Goal: Feedback & Contribution: Contribute content

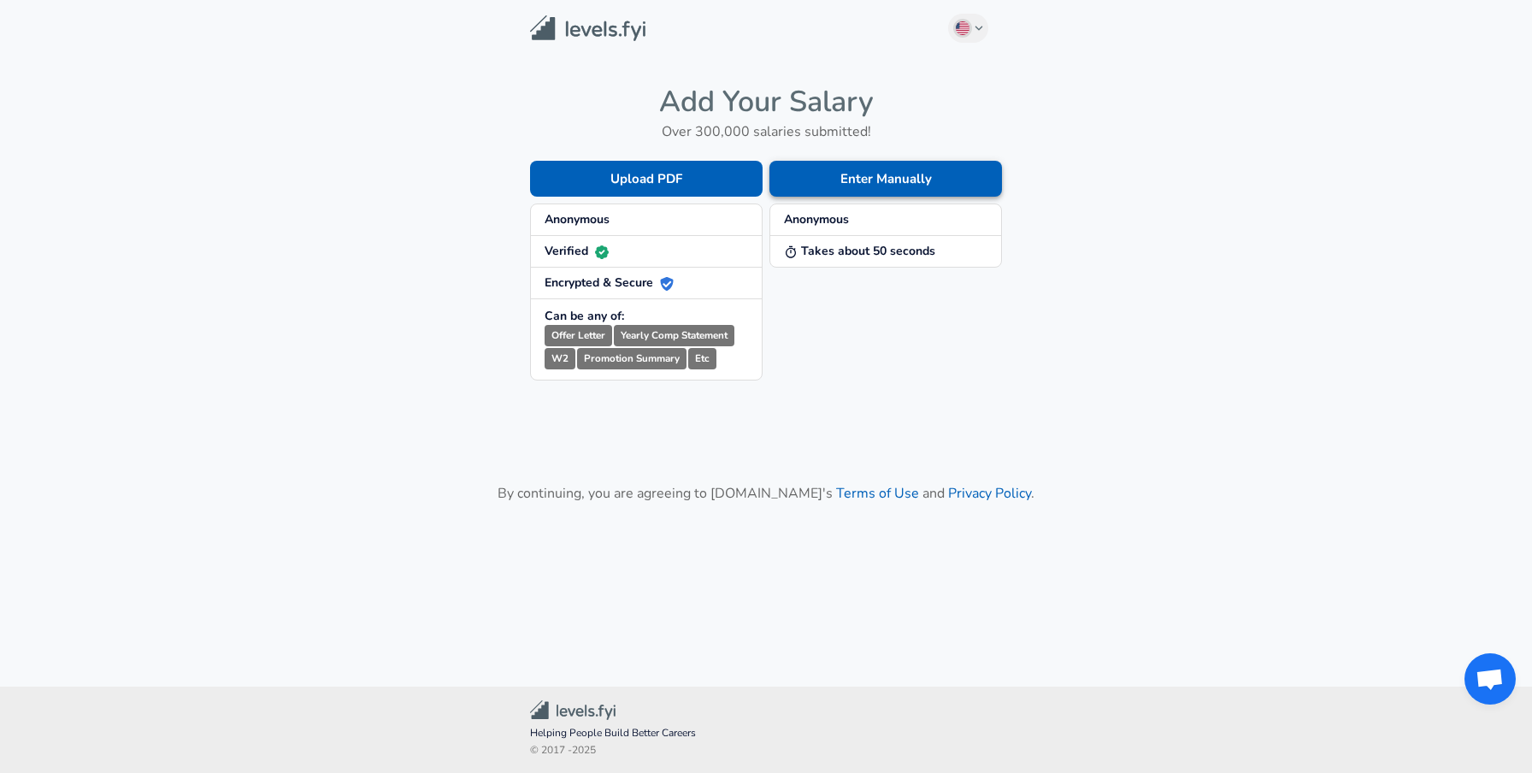
click at [872, 179] on button "Enter Manually" at bounding box center [886, 179] width 233 height 36
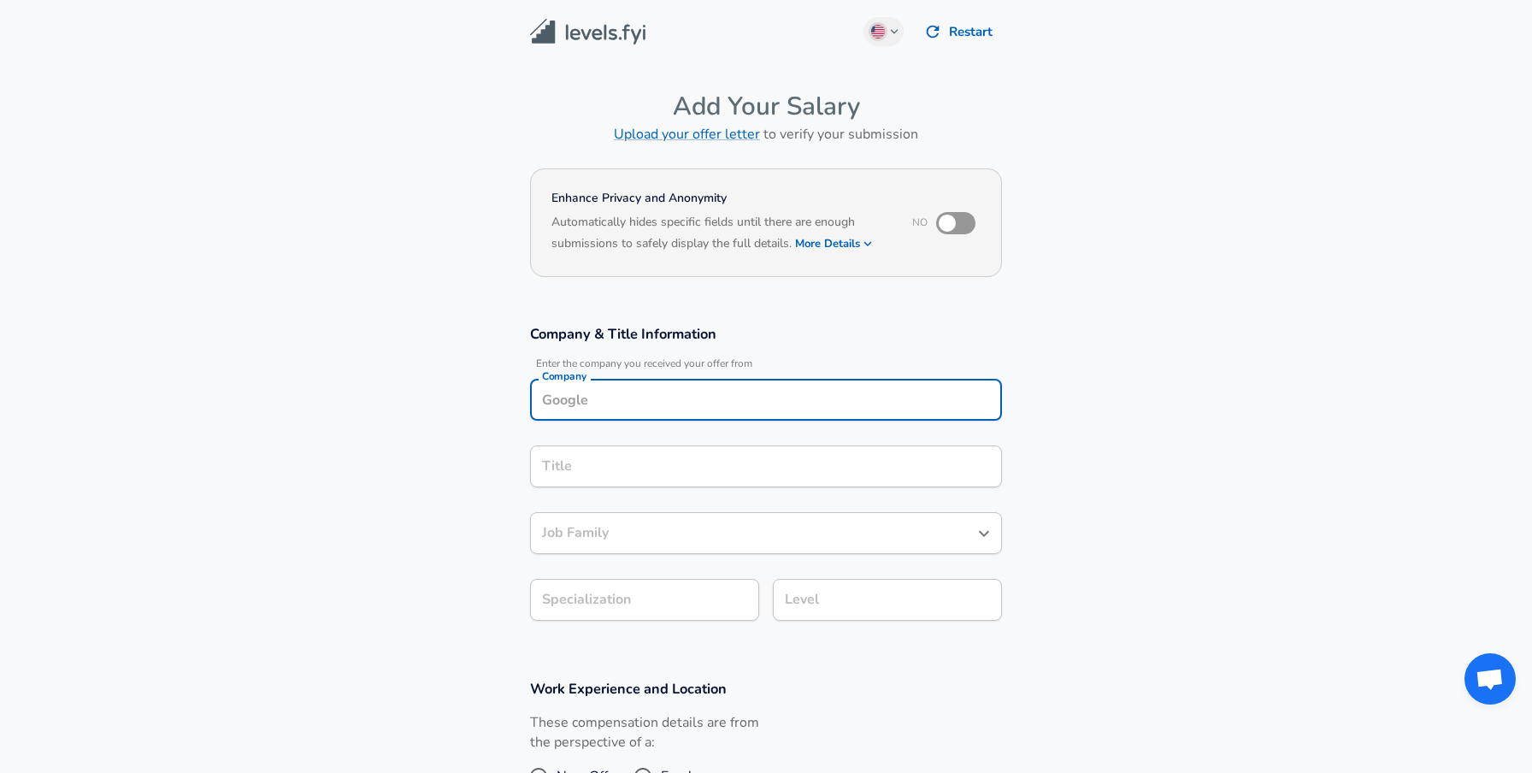
click at [853, 402] on div "Company" at bounding box center [766, 400] width 472 height 42
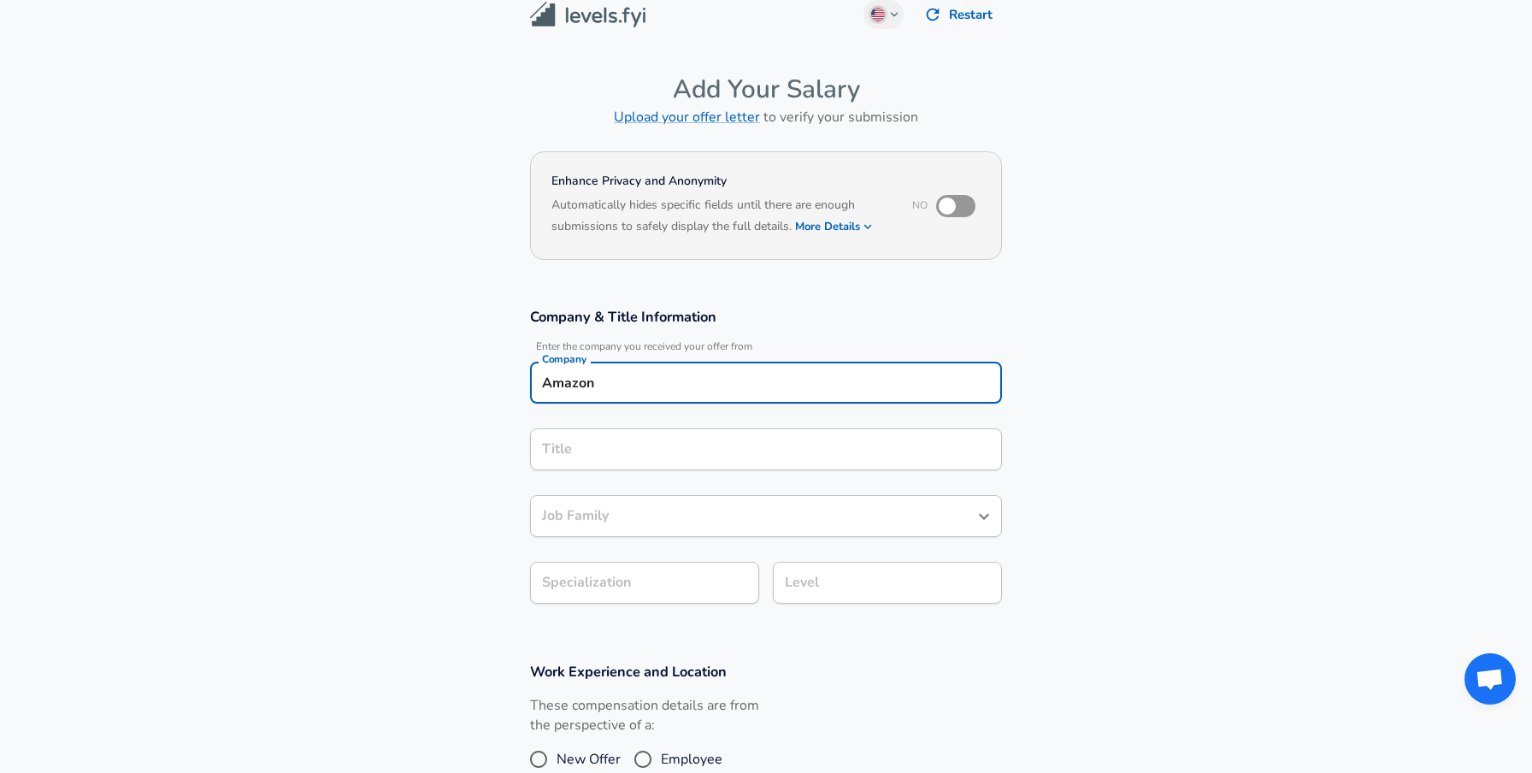
type input "Amazon"
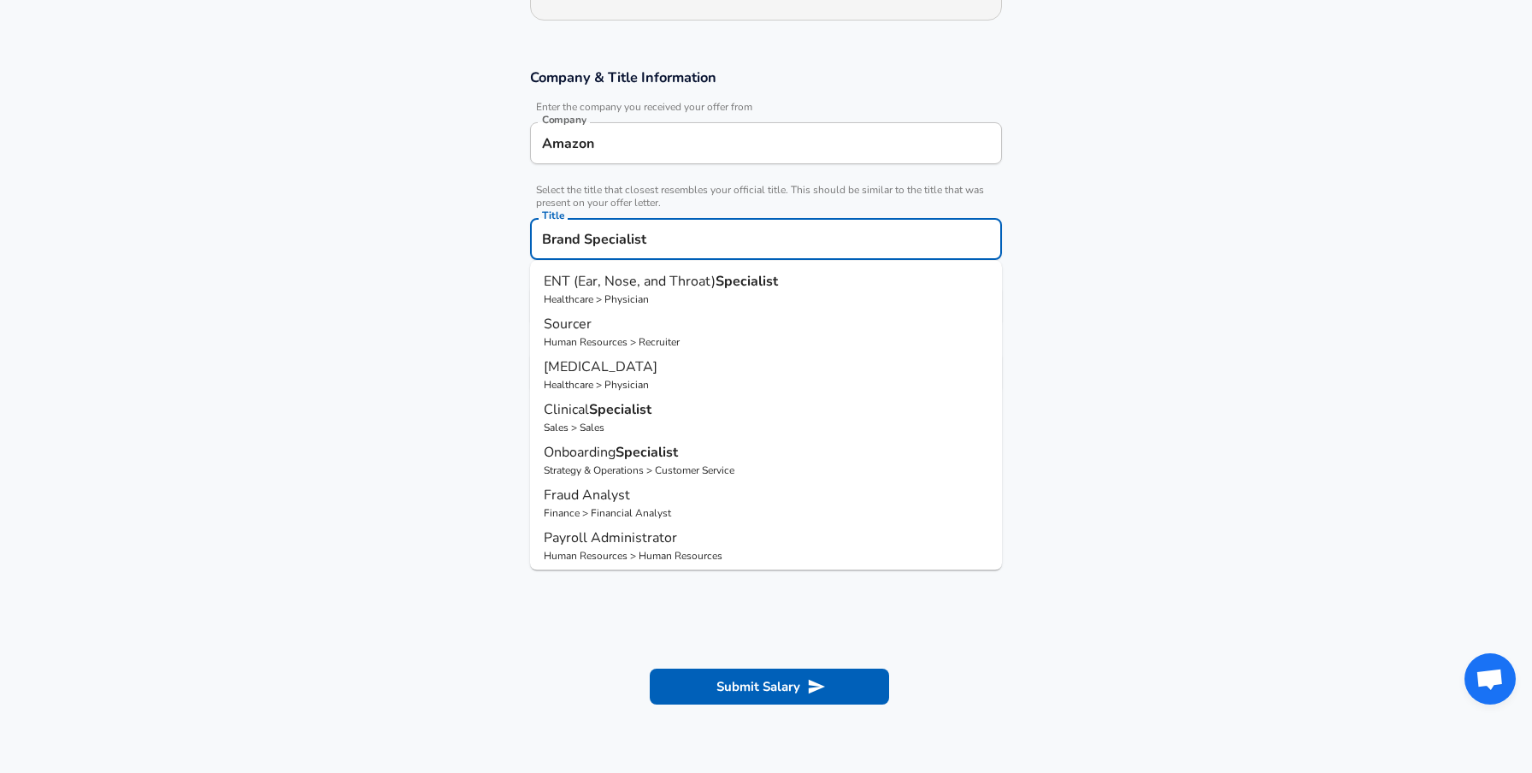
scroll to position [275, 0]
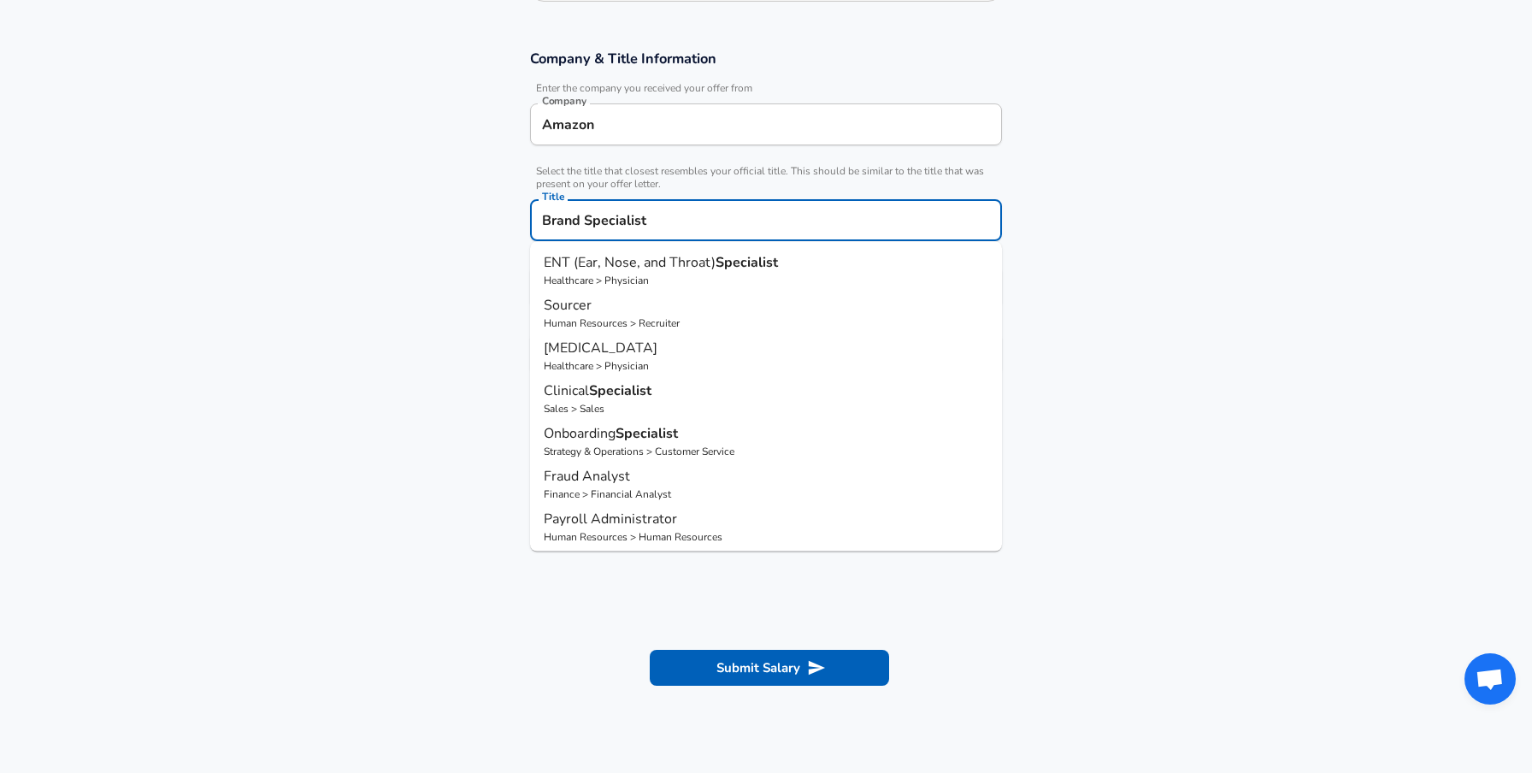
type input "Brand Specialist"
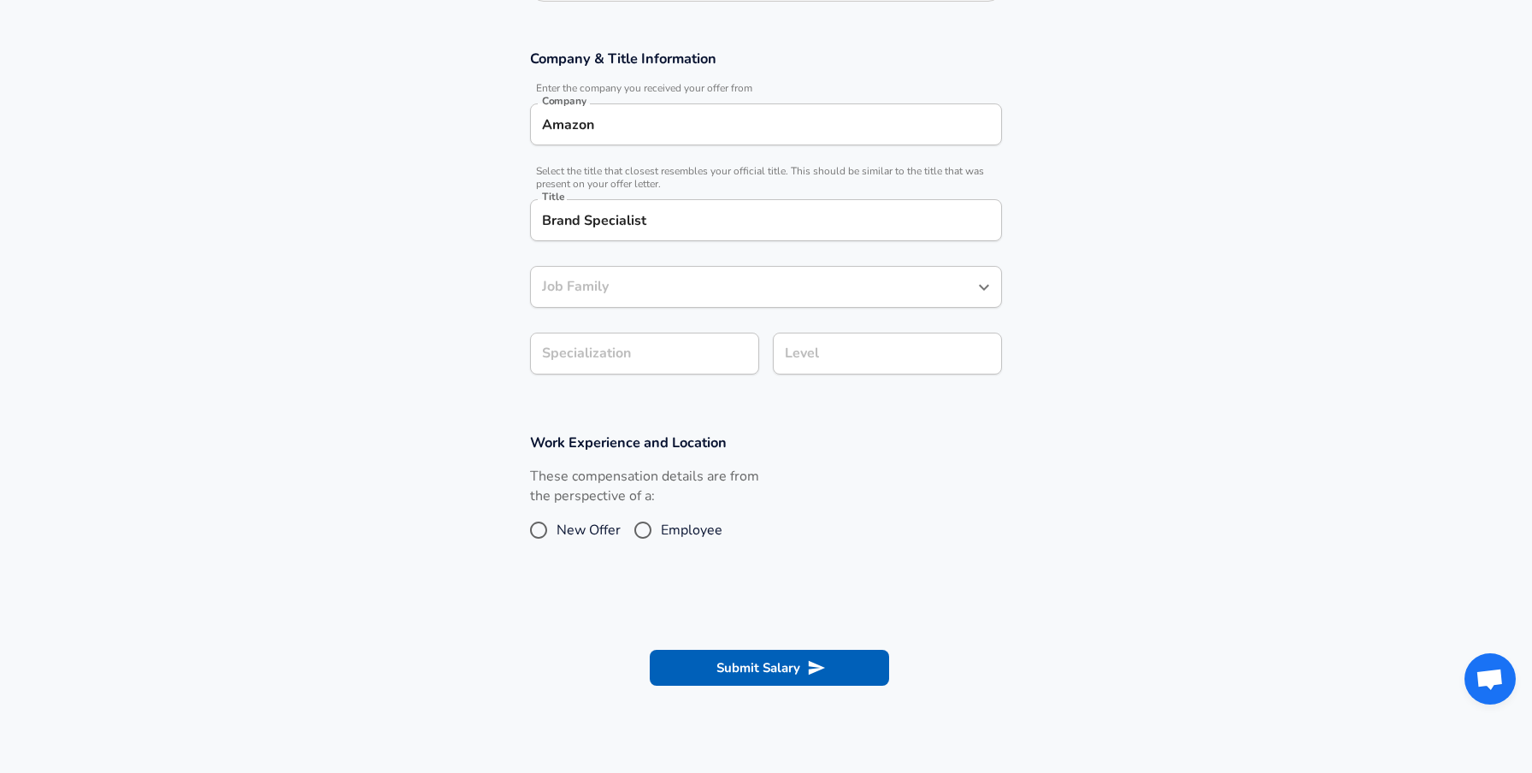
click at [1084, 541] on section "Work Experience and Location These compensation details are from the perspectiv…" at bounding box center [766, 498] width 1532 height 171
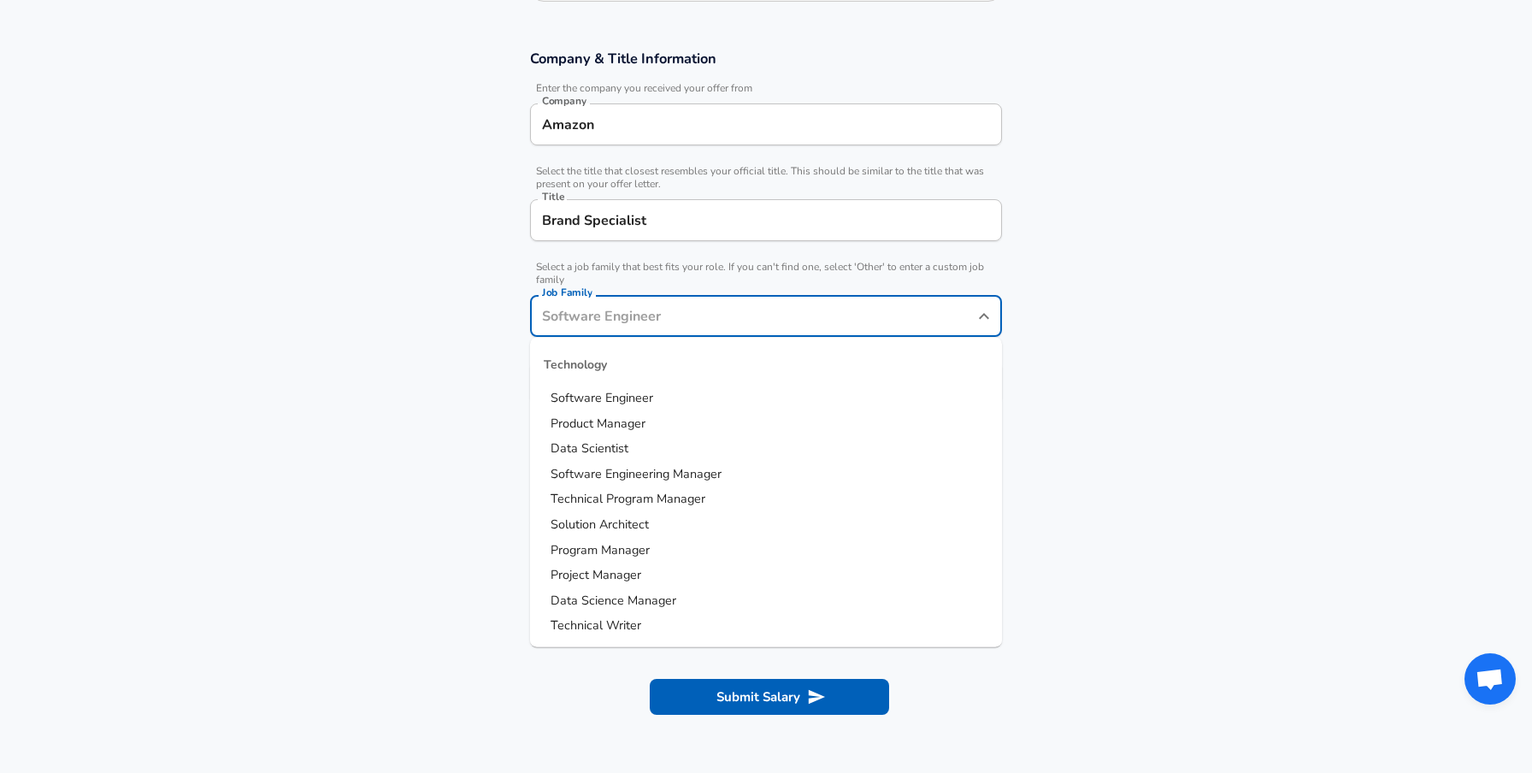
click at [842, 303] on input "Job Family" at bounding box center [753, 316] width 431 height 27
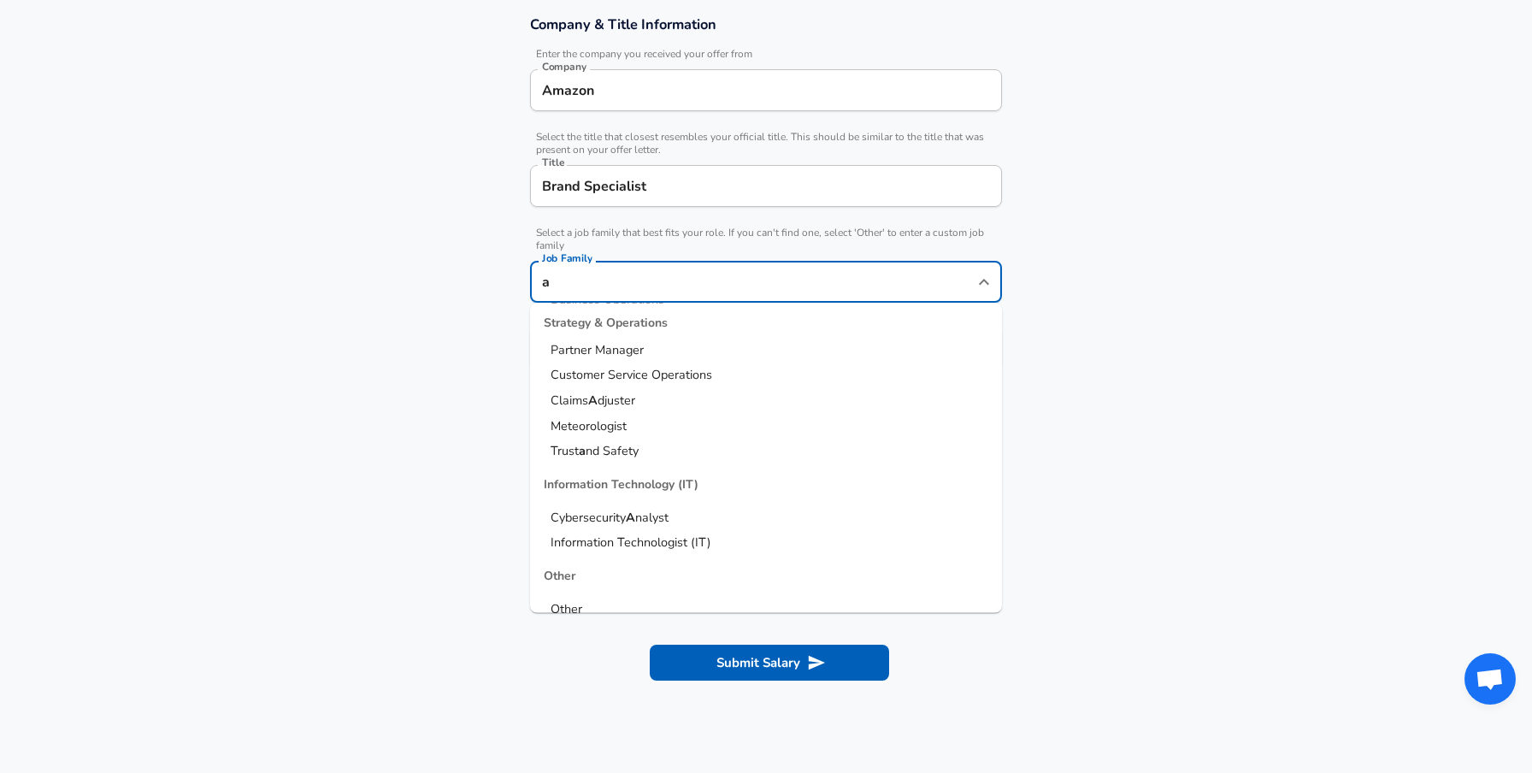
scroll to position [3, 0]
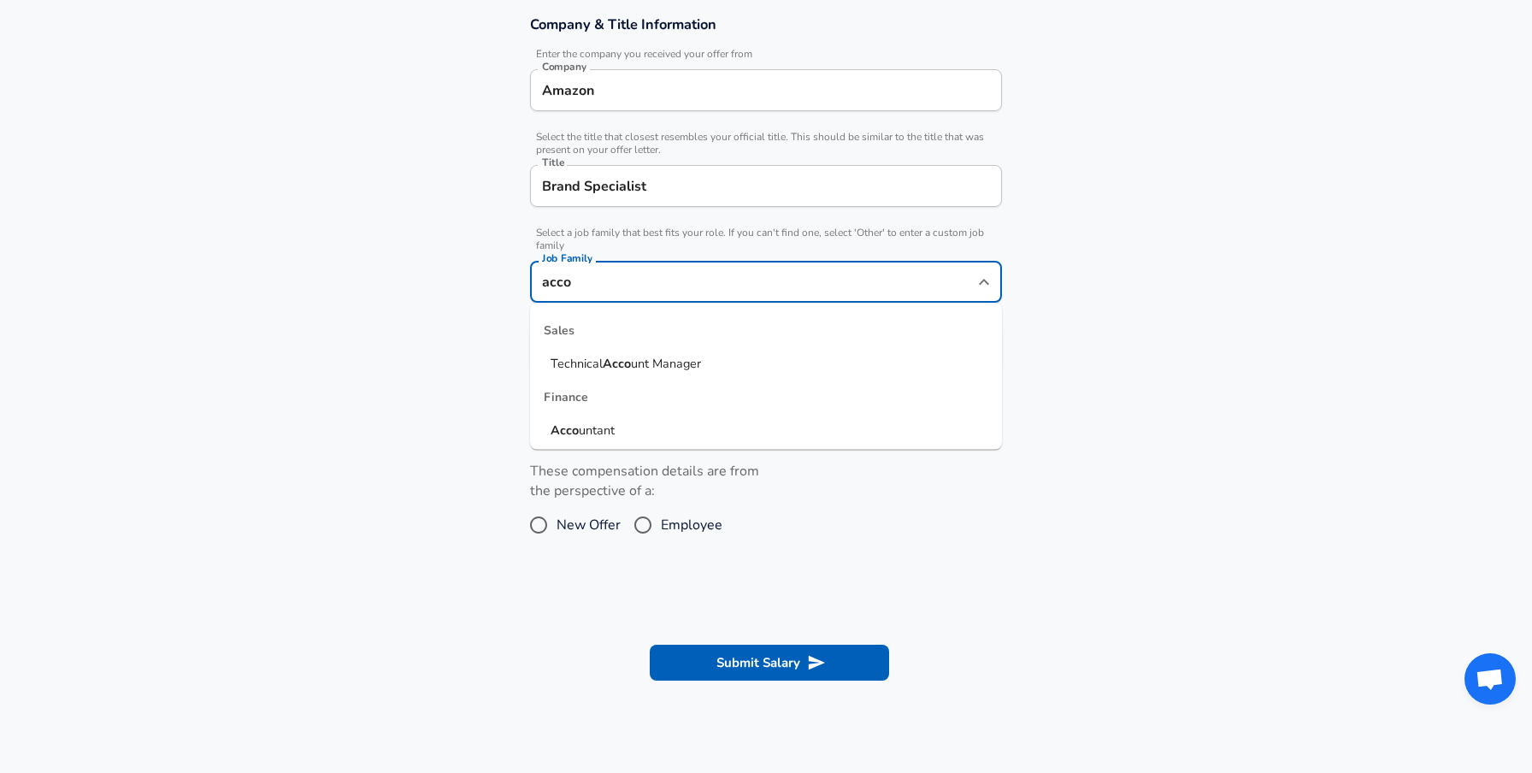
click at [624, 364] on strong "Acco" at bounding box center [617, 363] width 28 height 17
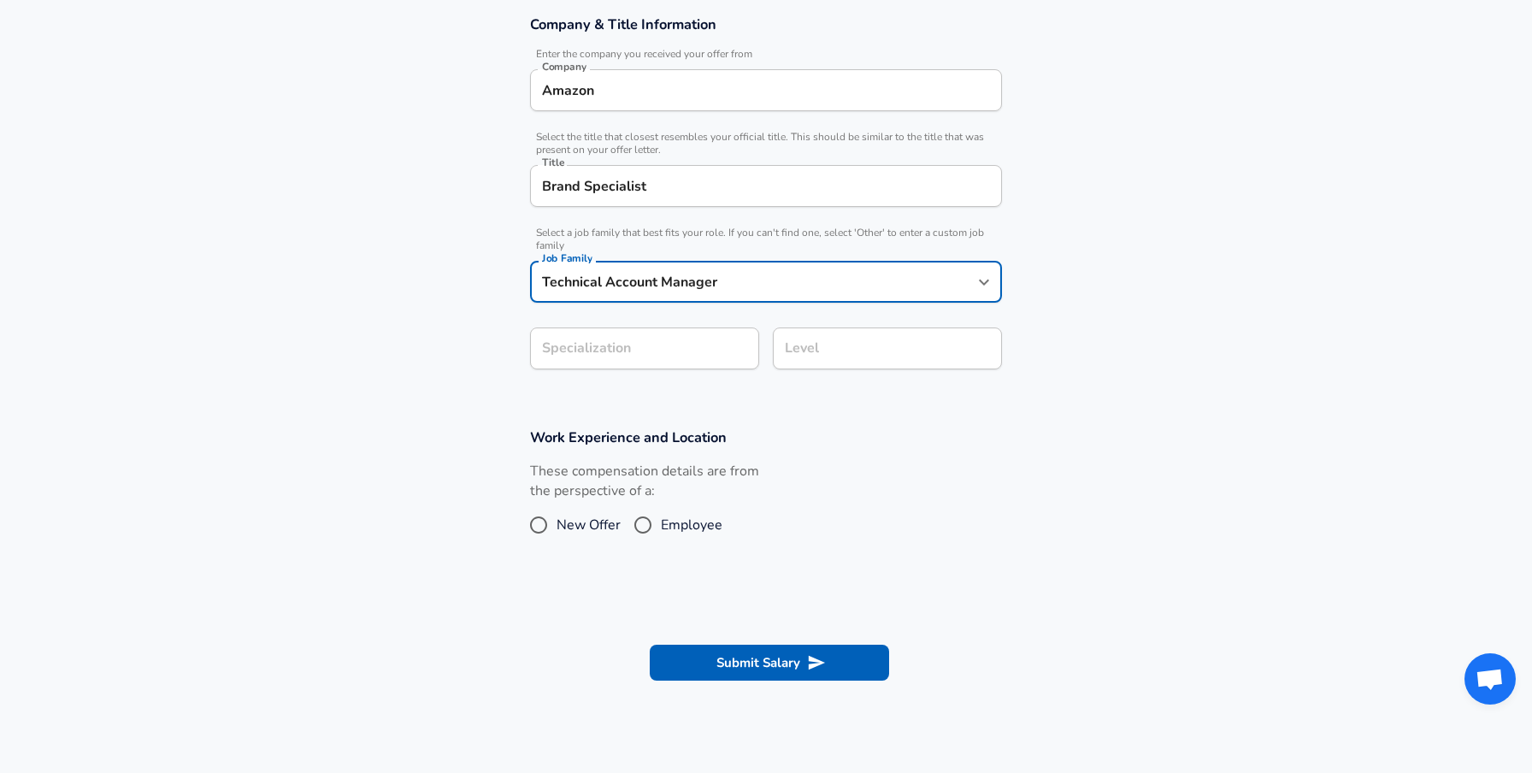
click at [844, 363] on div "Level" at bounding box center [887, 348] width 229 height 42
type input "Technical Account Manager"
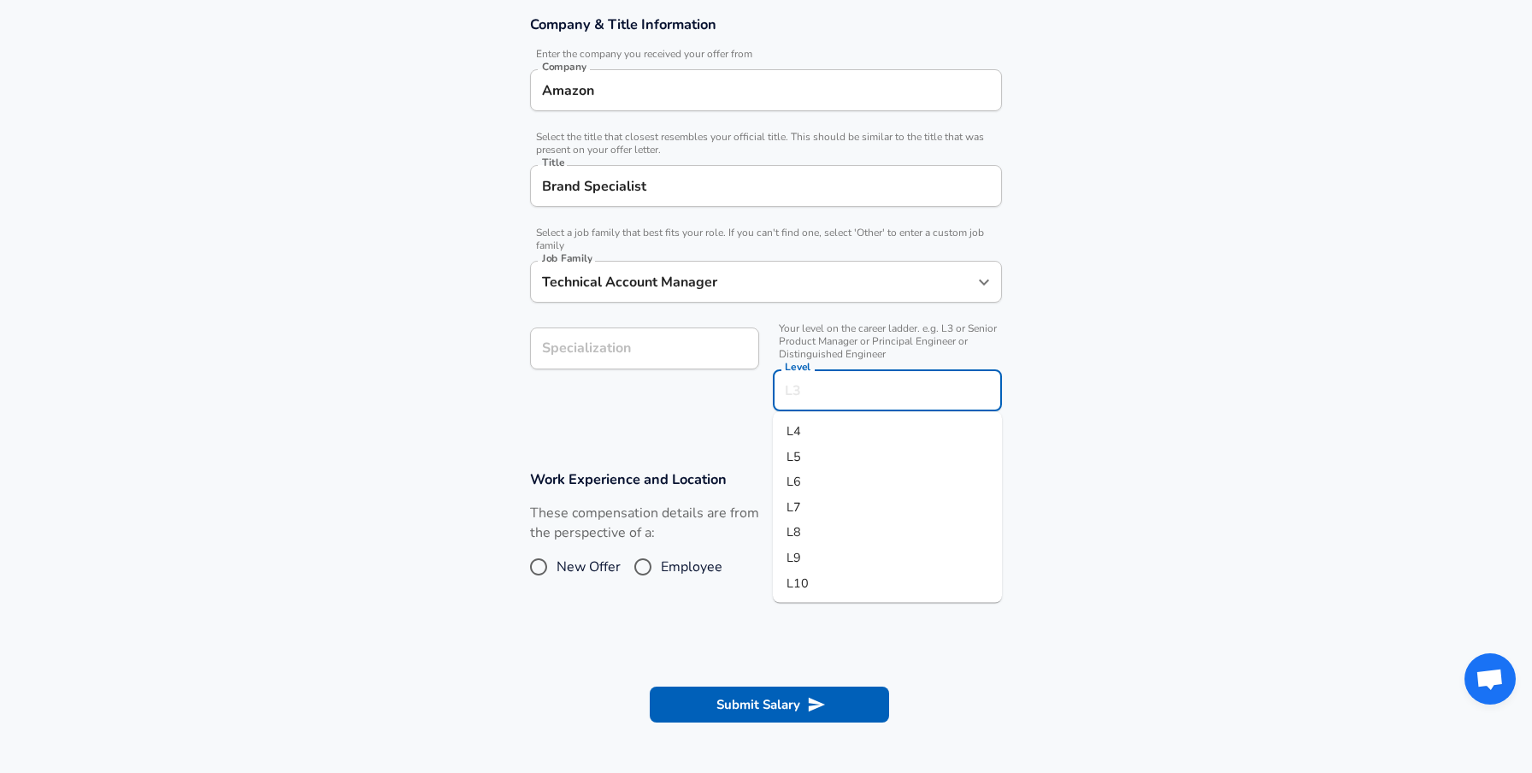
scroll to position [344, 0]
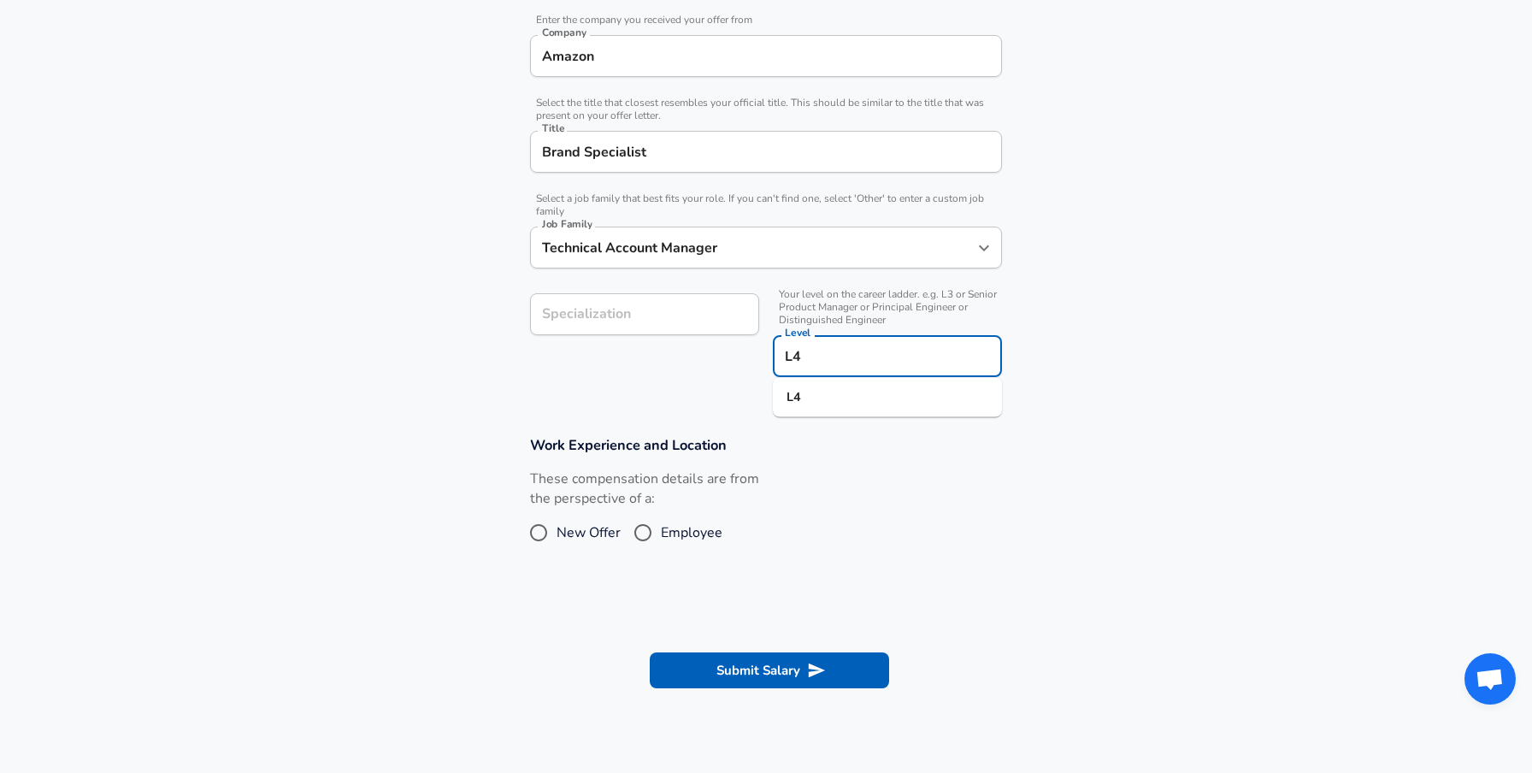
type input "L4"
click at [661, 529] on span "Employee" at bounding box center [692, 532] width 62 height 21
click at [660, 529] on input "Employee" at bounding box center [643, 532] width 36 height 27
radio input "true"
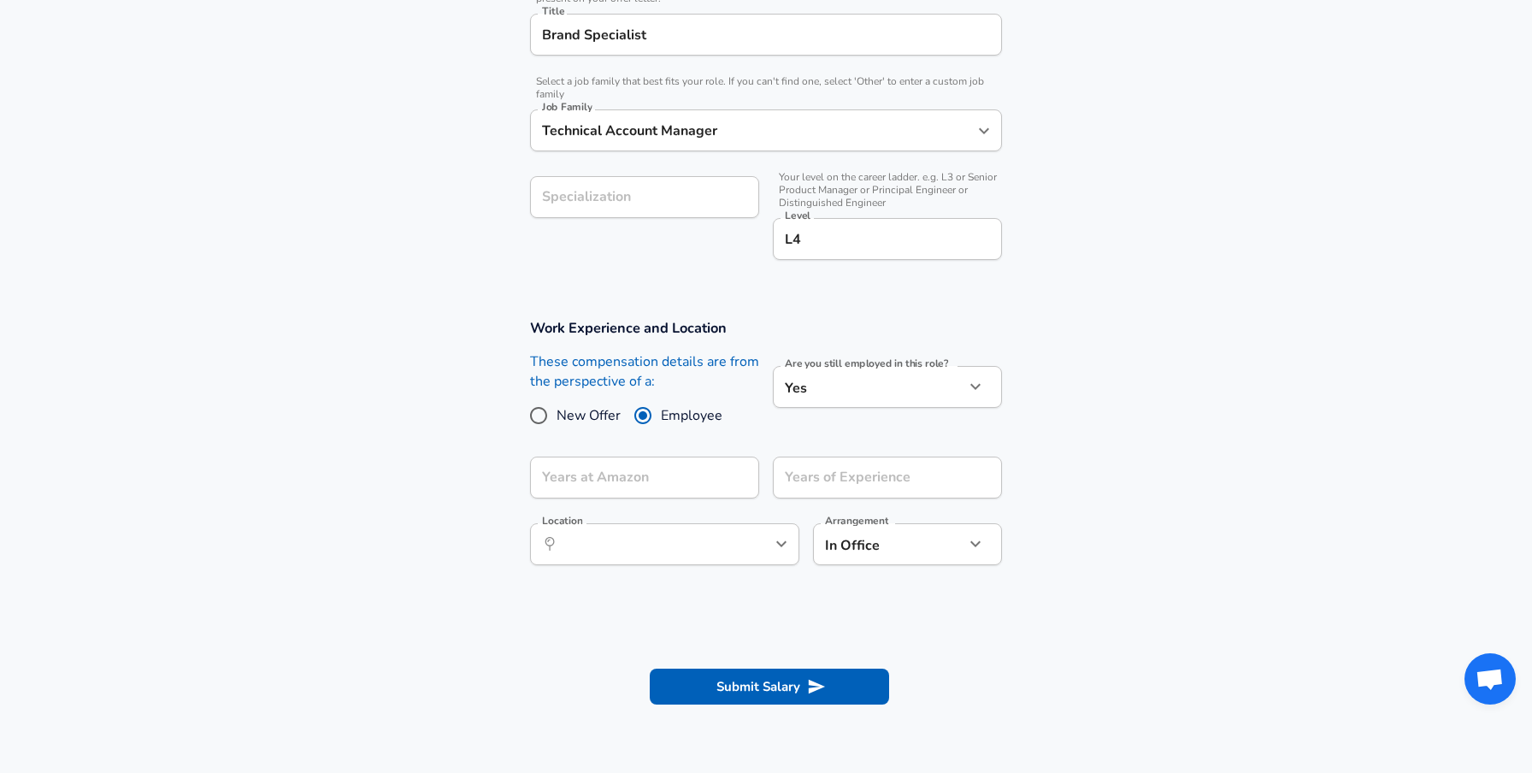
scroll to position [464, 0]
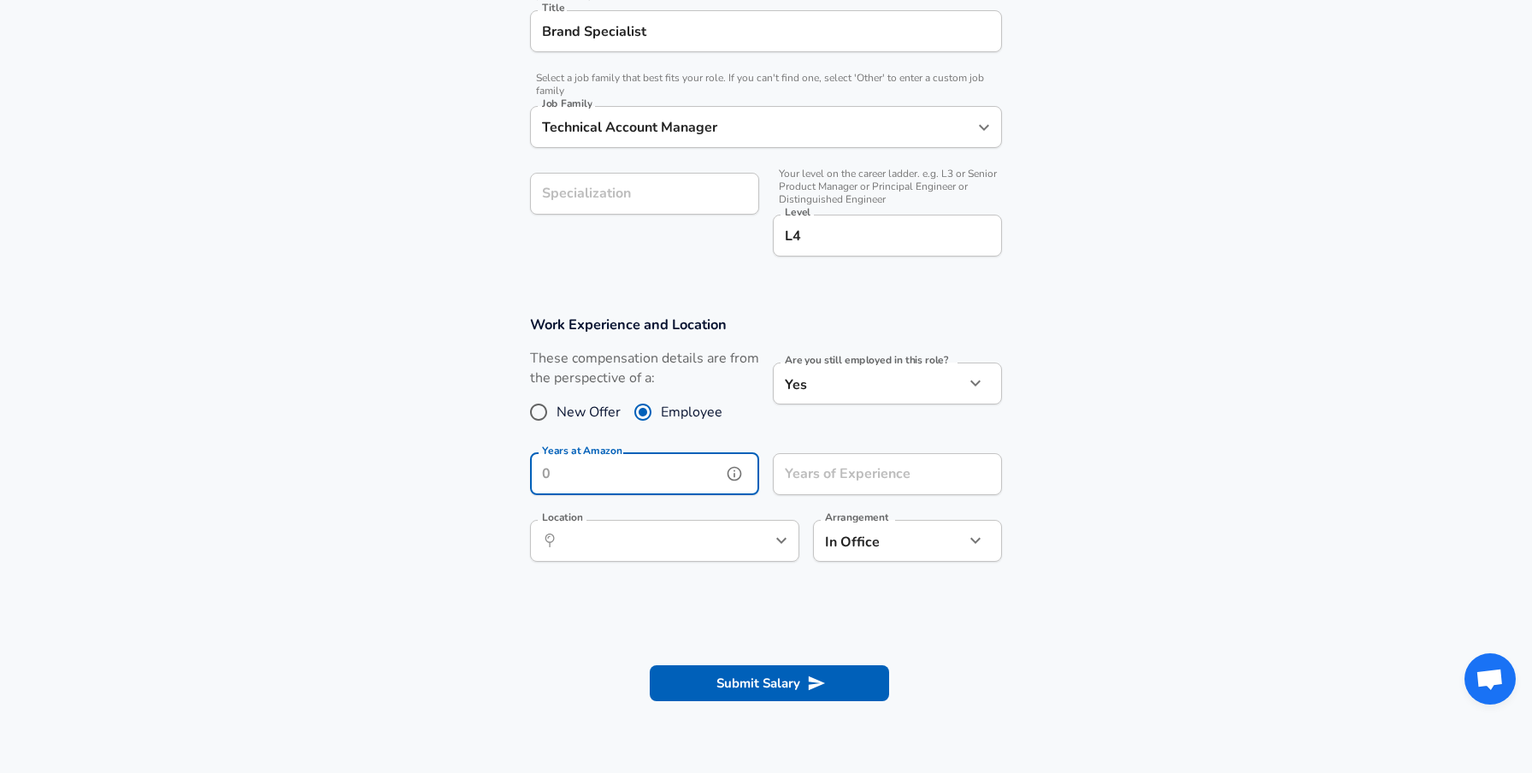
click at [699, 480] on input "Years at Amazon" at bounding box center [626, 474] width 192 height 42
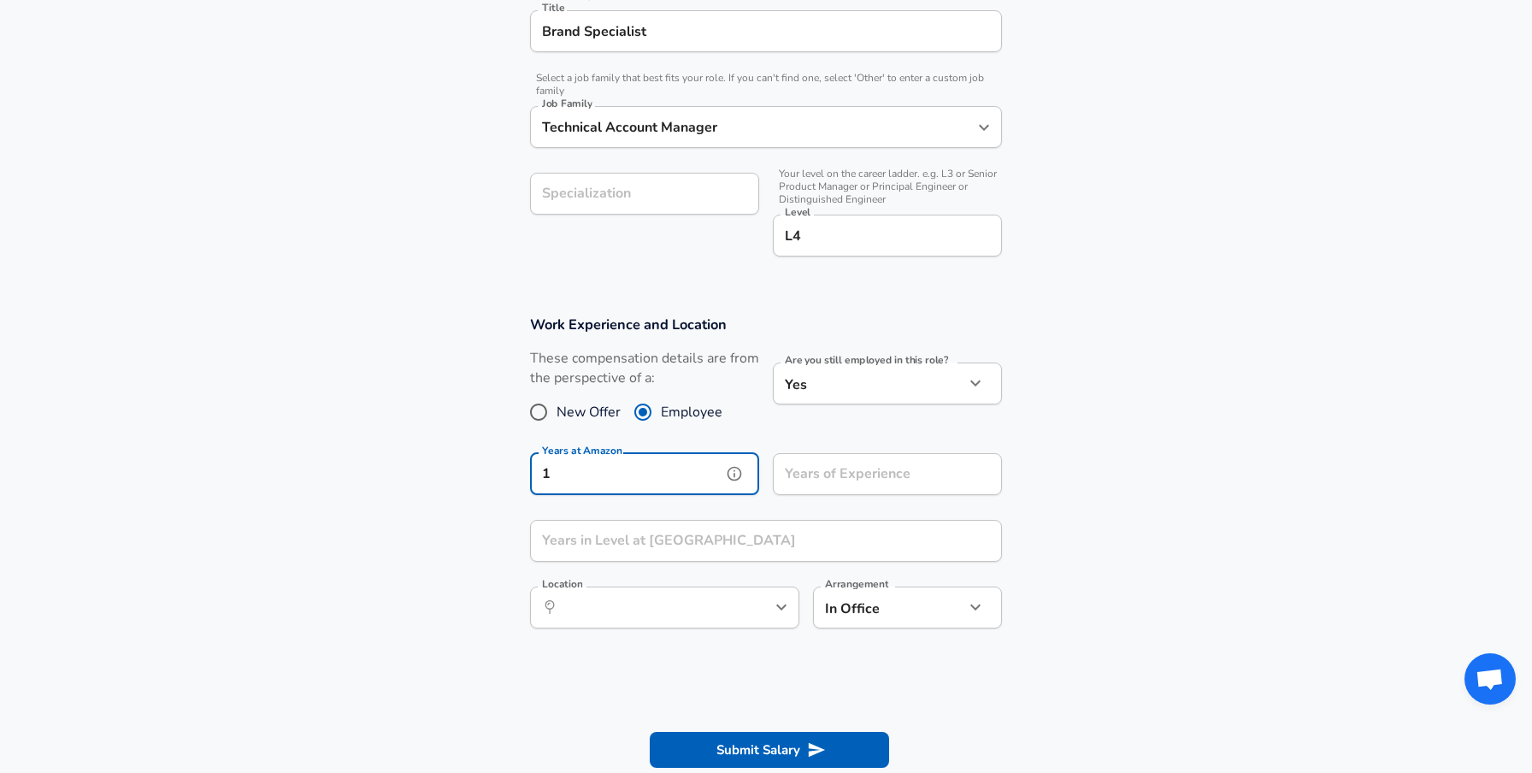
type input "1"
click at [841, 473] on input "Years of Experience" at bounding box center [869, 474] width 192 height 42
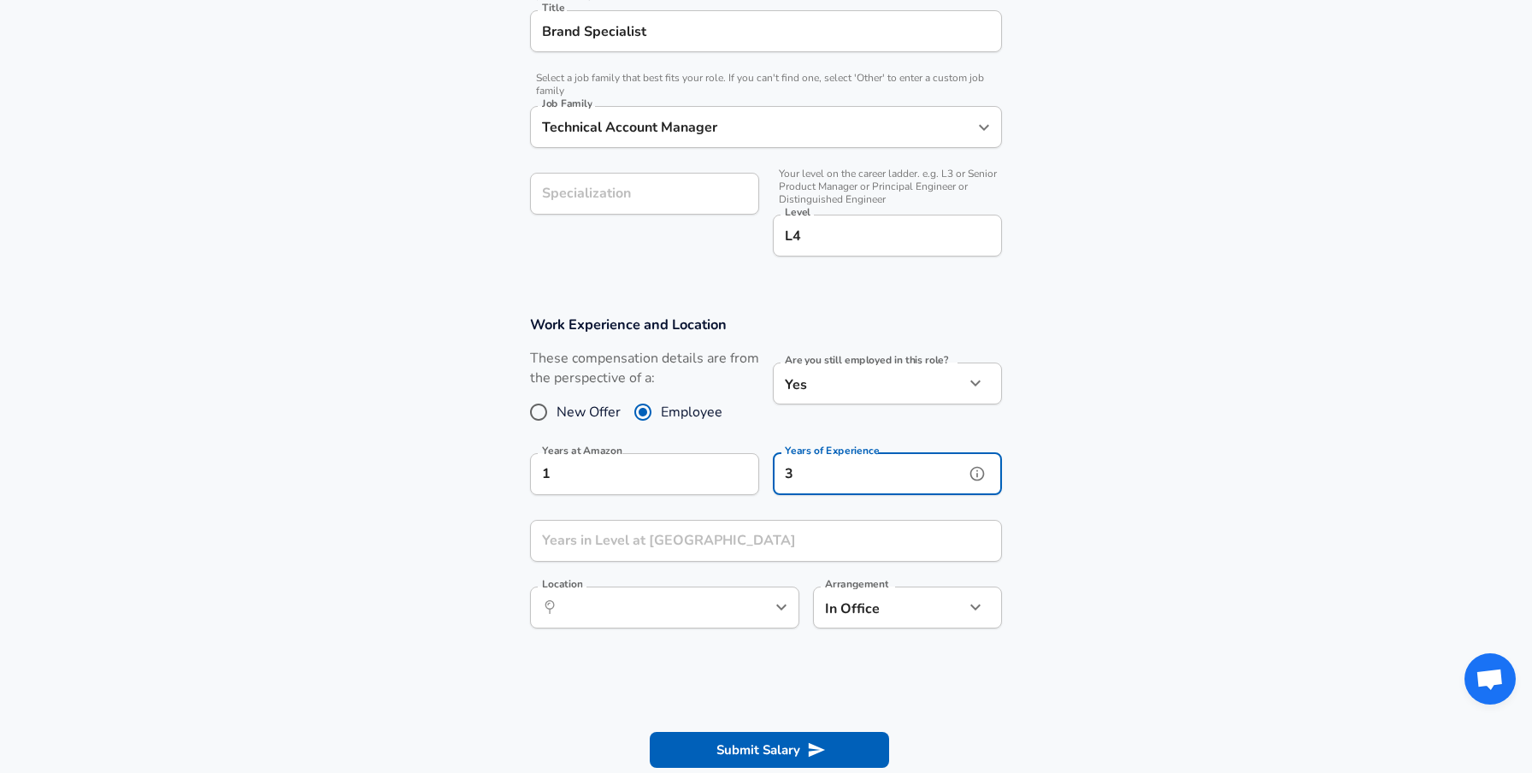
type input "3"
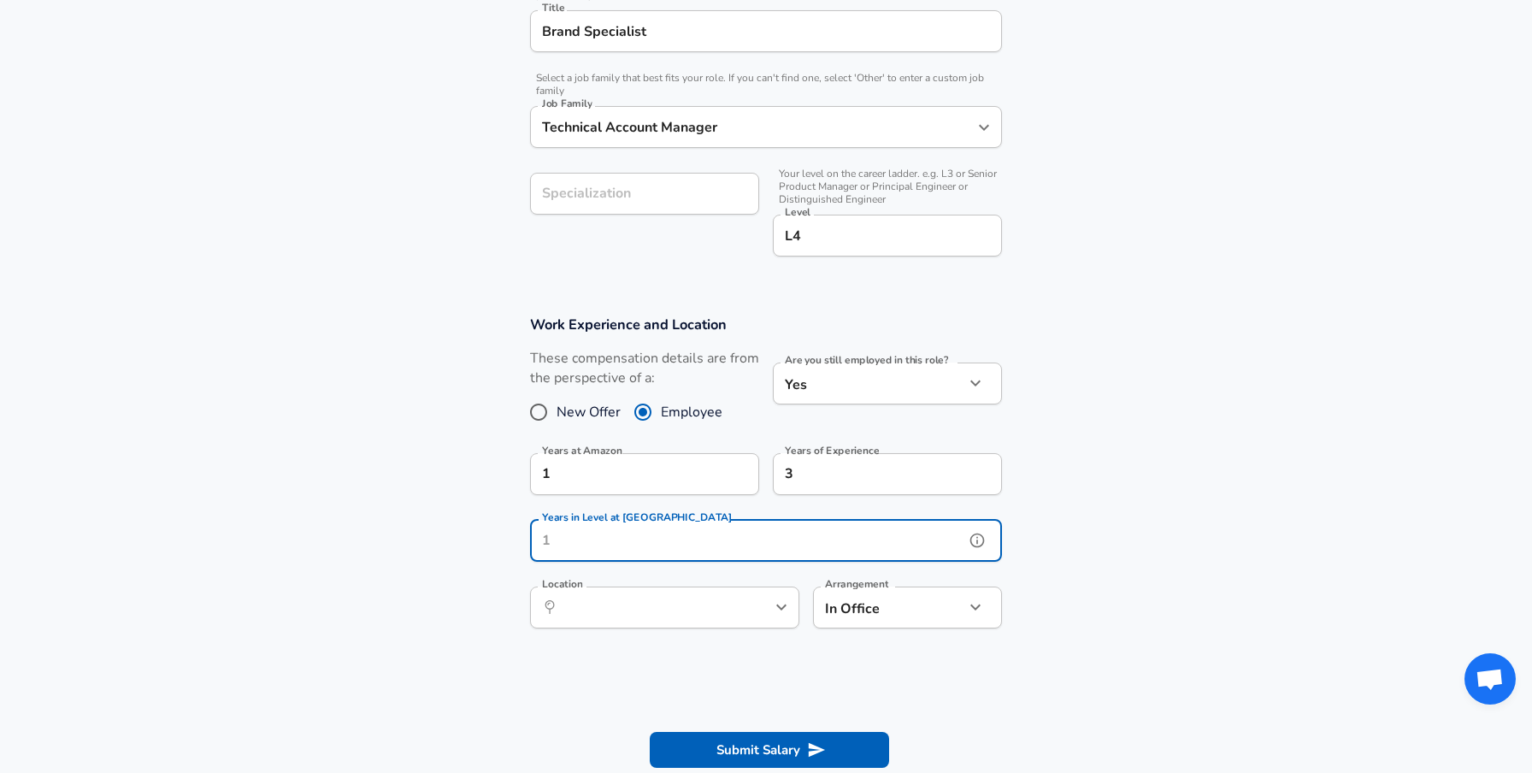
click at [693, 546] on input "Years in Level at [GEOGRAPHIC_DATA]" at bounding box center [747, 541] width 434 height 42
type input "1"
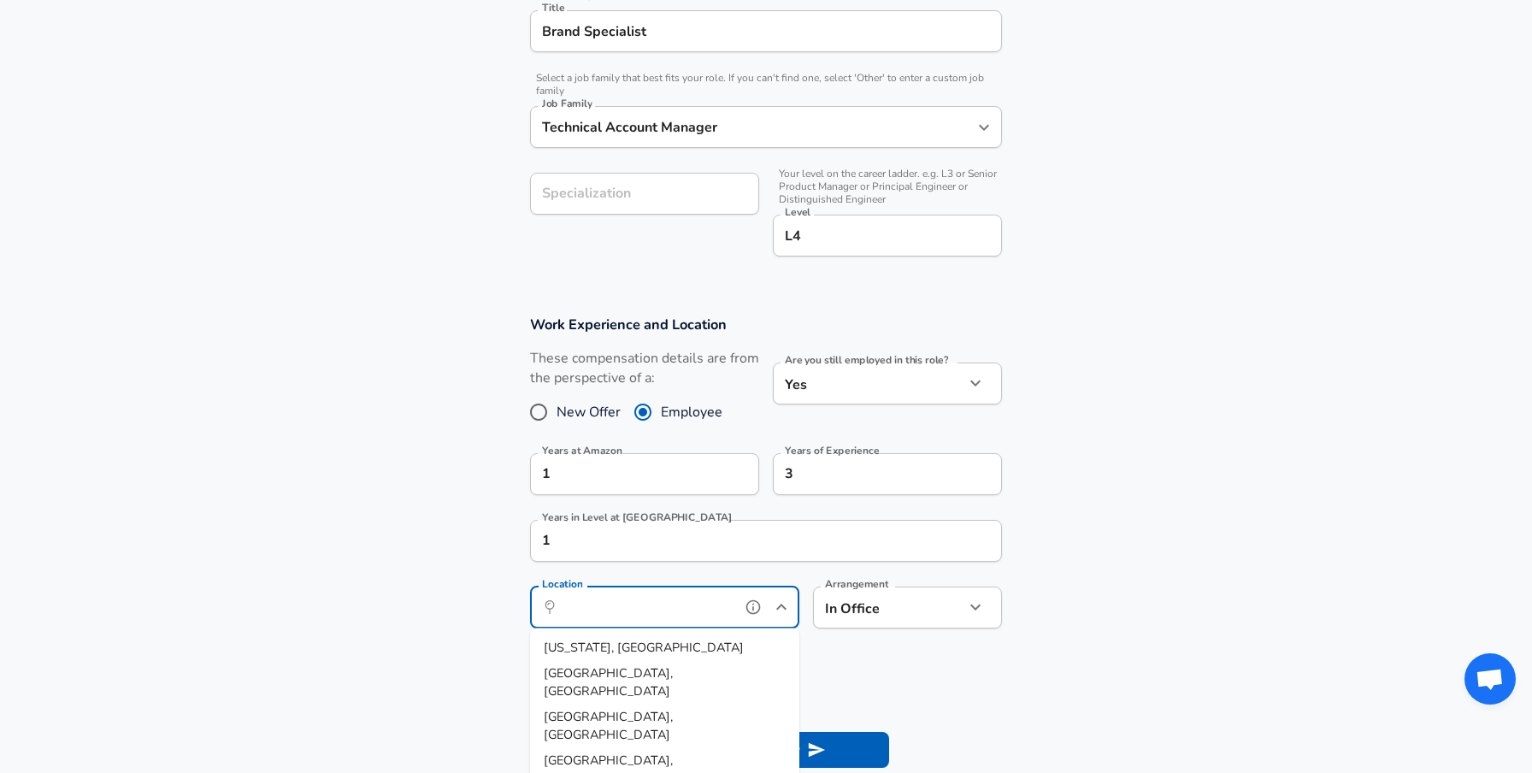
click at [675, 600] on input "Location" at bounding box center [645, 607] width 175 height 27
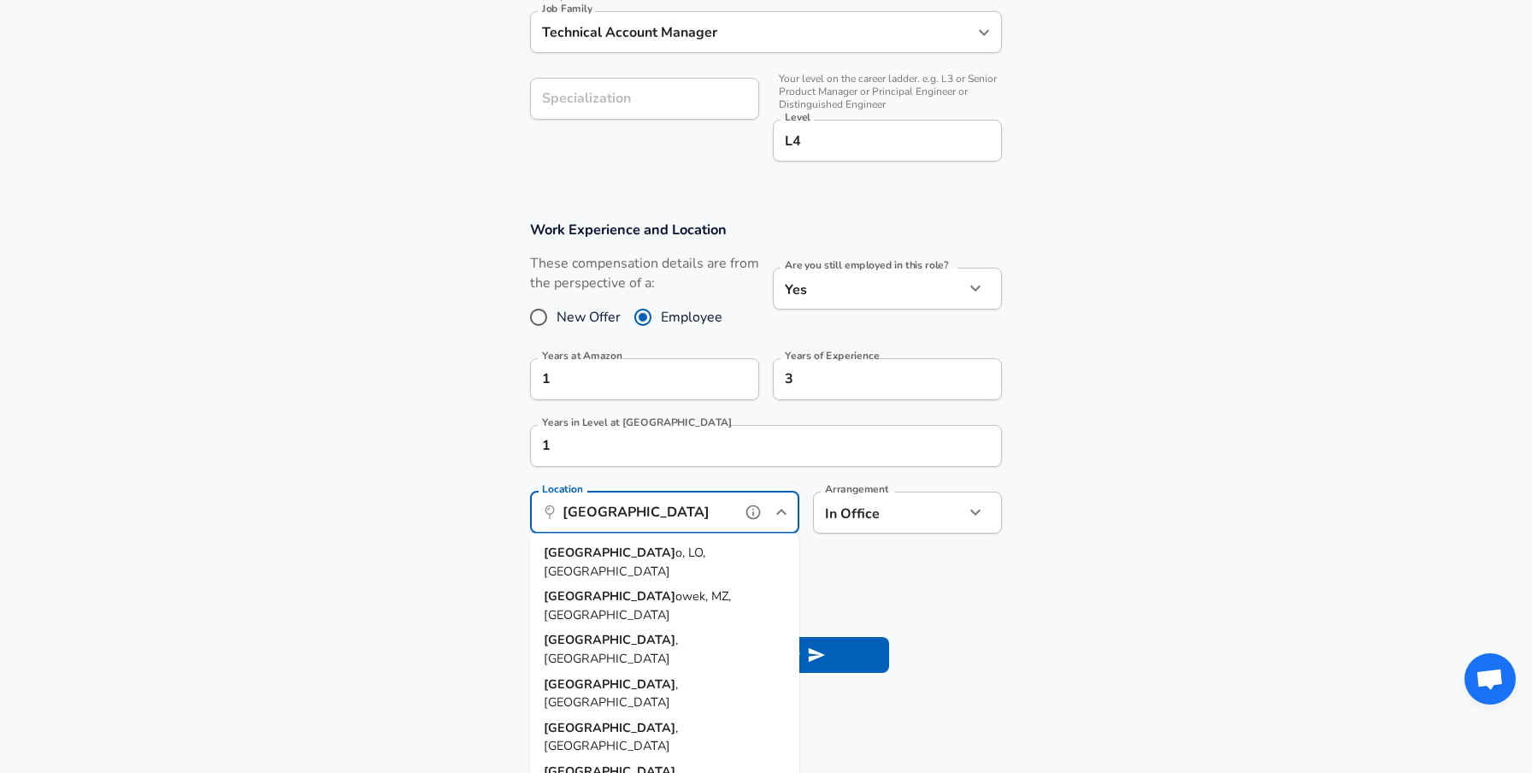
scroll to position [564, 0]
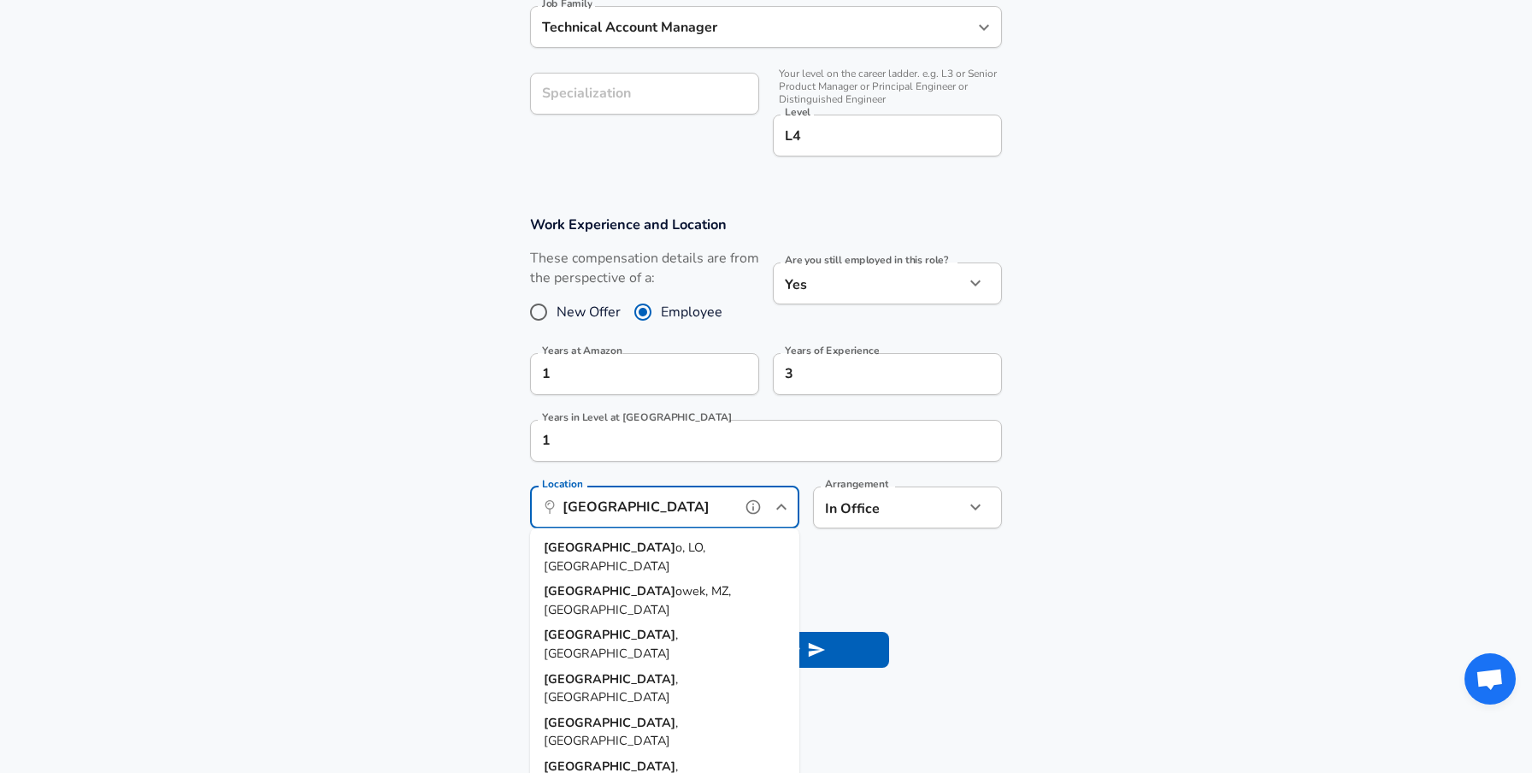
click at [604, 546] on span "o, LO, [GEOGRAPHIC_DATA]" at bounding box center [625, 557] width 162 height 36
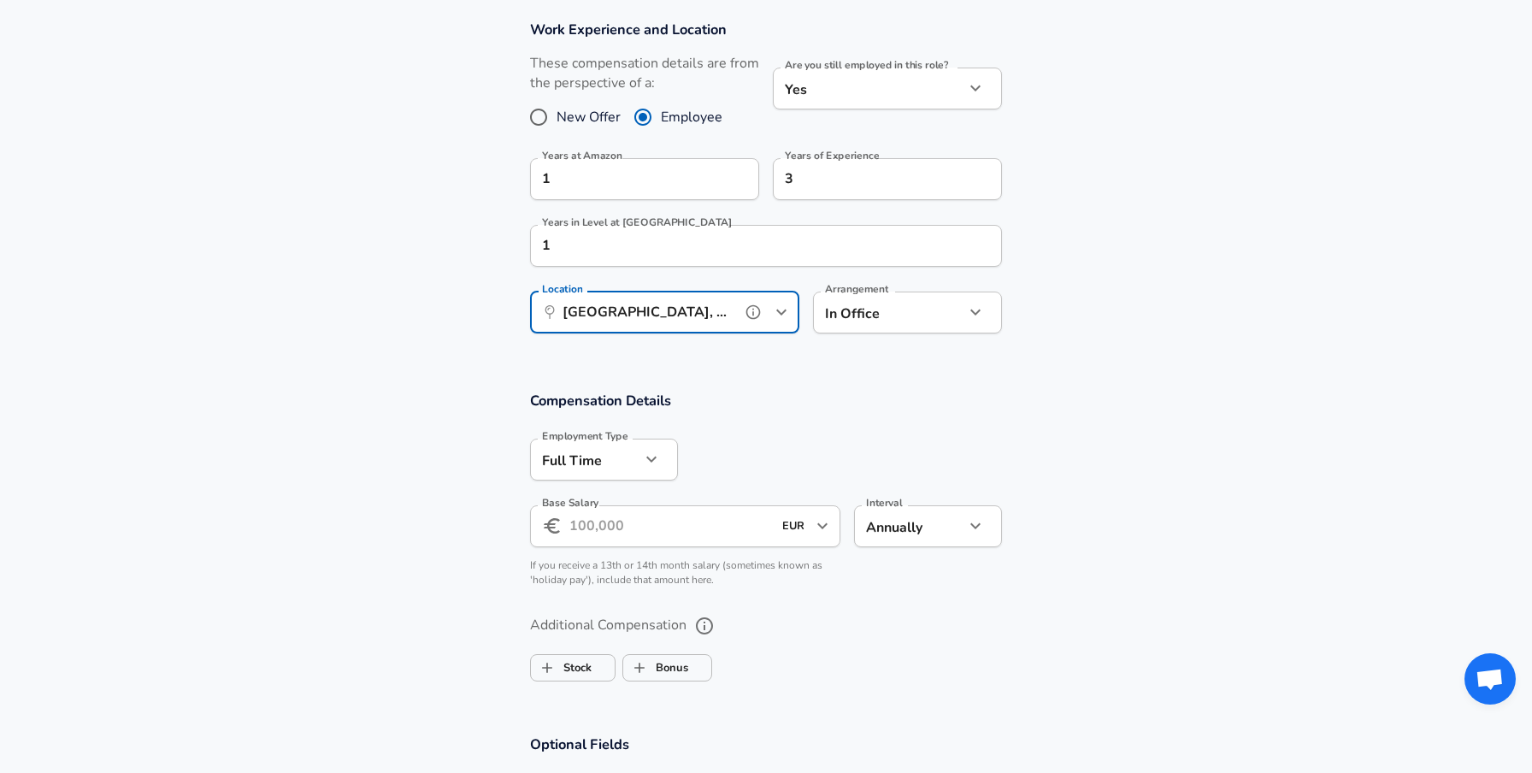
scroll to position [761, 0]
type input "[GEOGRAPHIC_DATA], [GEOGRAPHIC_DATA], [GEOGRAPHIC_DATA]"
click at [622, 537] on input "Base Salary" at bounding box center [670, 525] width 203 height 42
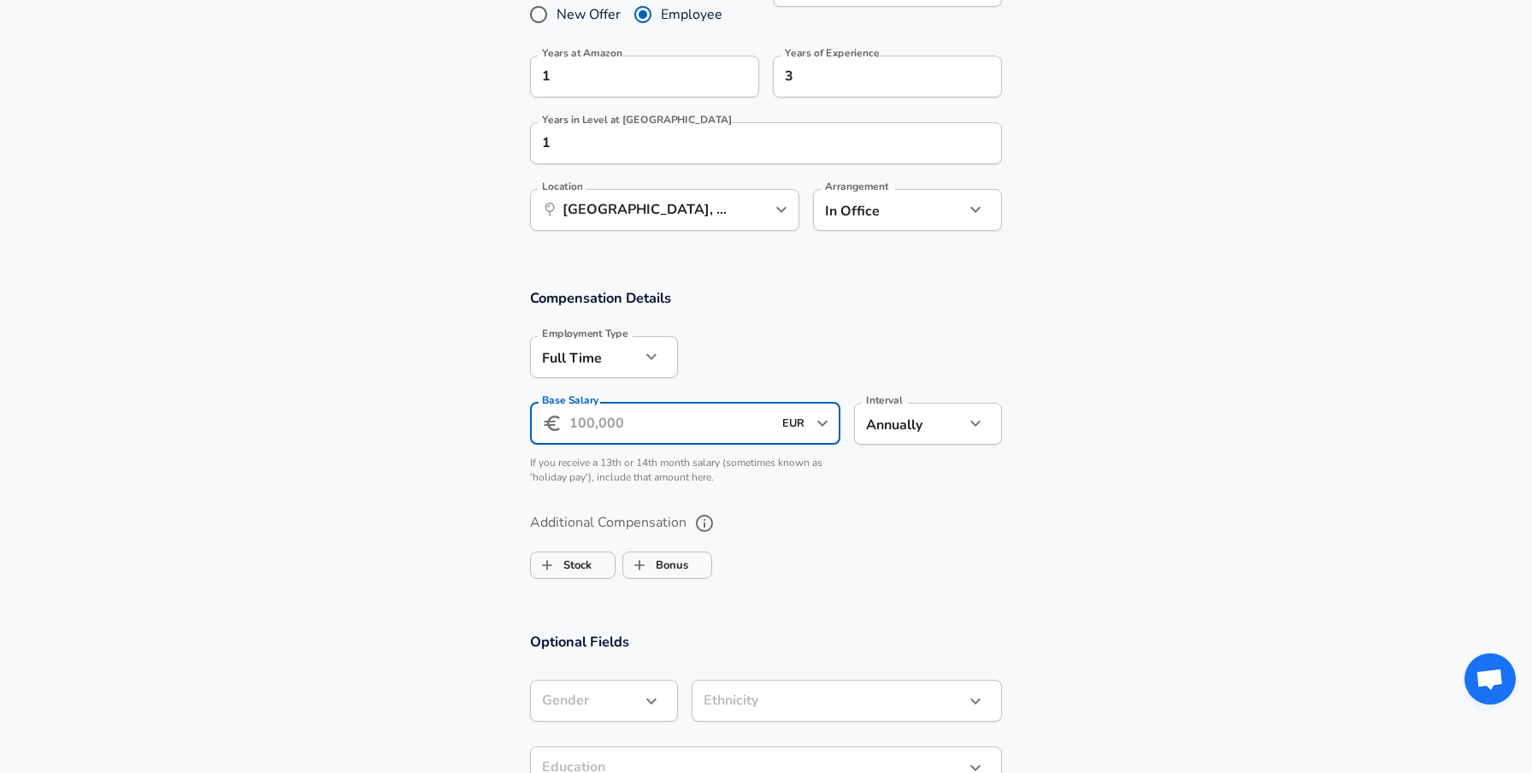
scroll to position [864, 0]
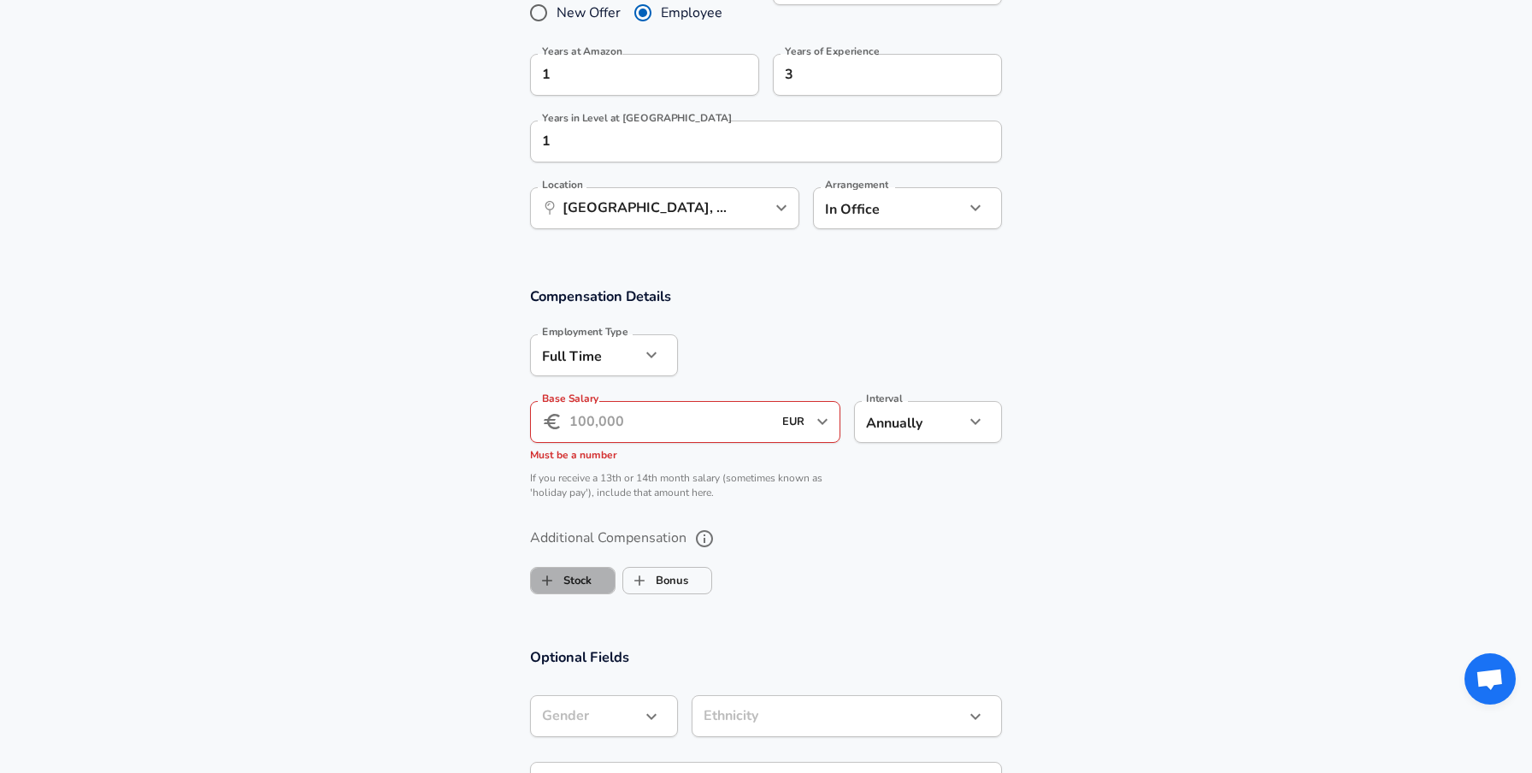
click at [583, 568] on label "Stock" at bounding box center [561, 580] width 61 height 32
checkbox input "true"
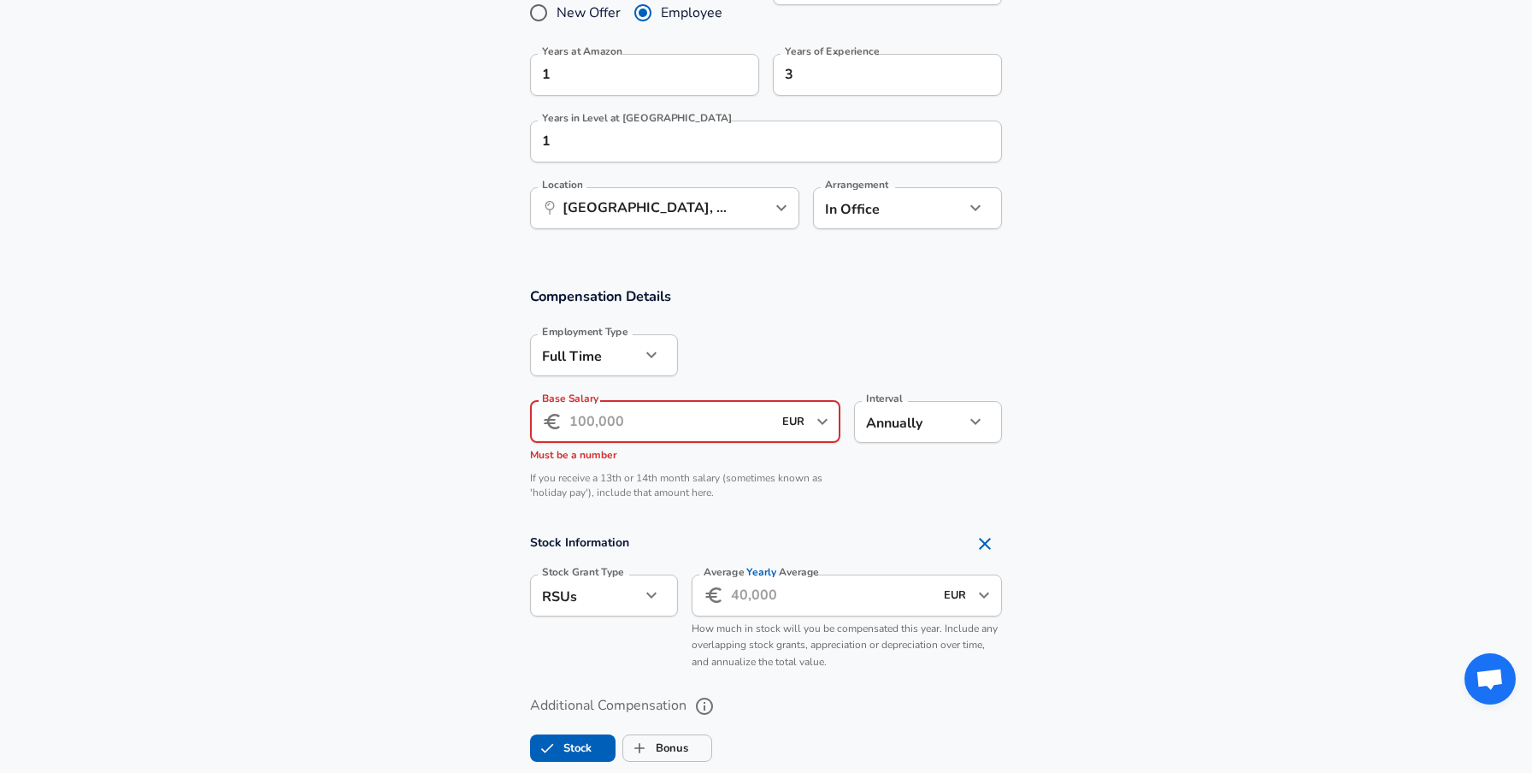
click at [608, 436] on input "Base Salary" at bounding box center [670, 422] width 203 height 42
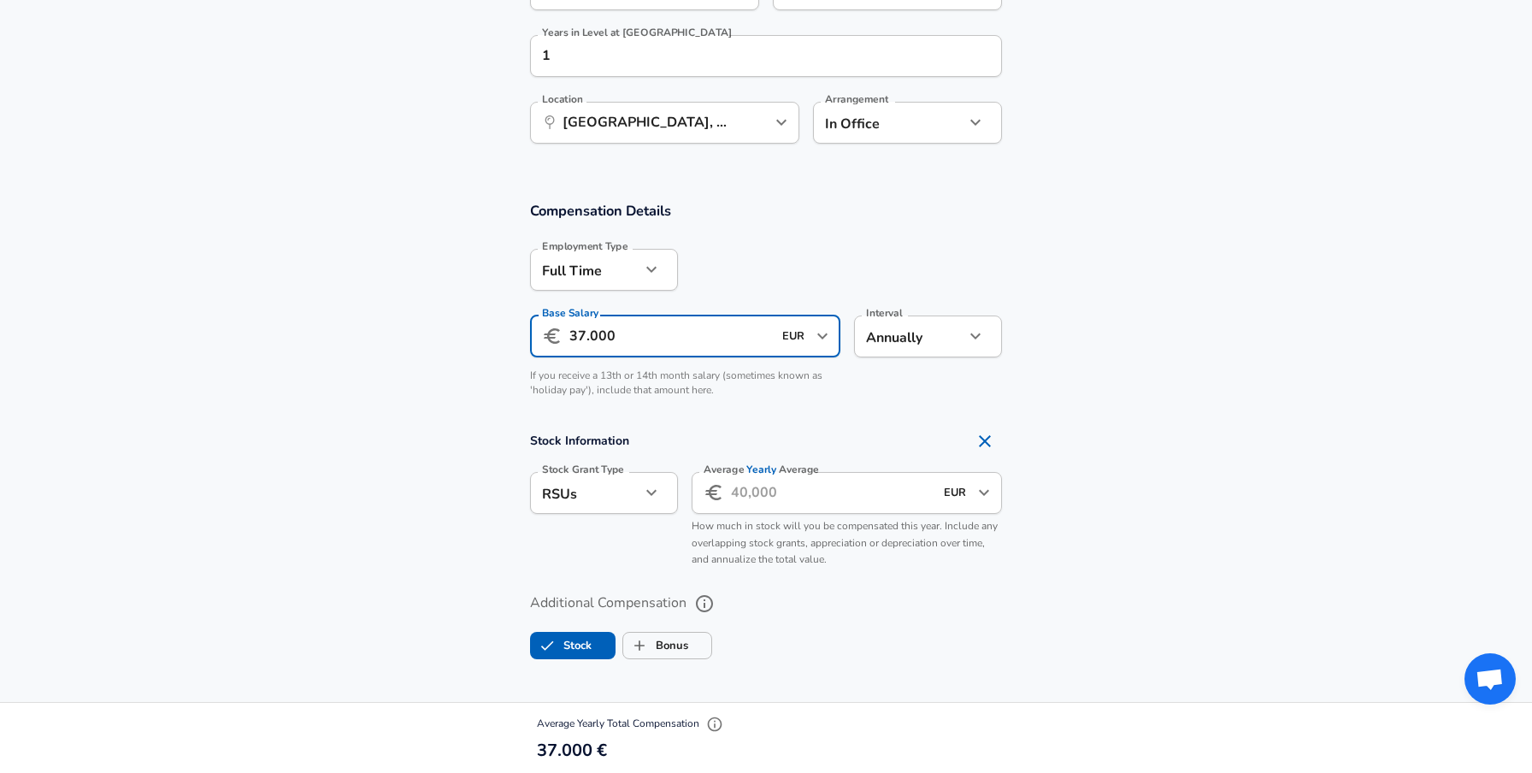
scroll to position [952, 0]
type input "37.000"
click at [754, 491] on input "Average Yearly Average" at bounding box center [832, 490] width 203 height 42
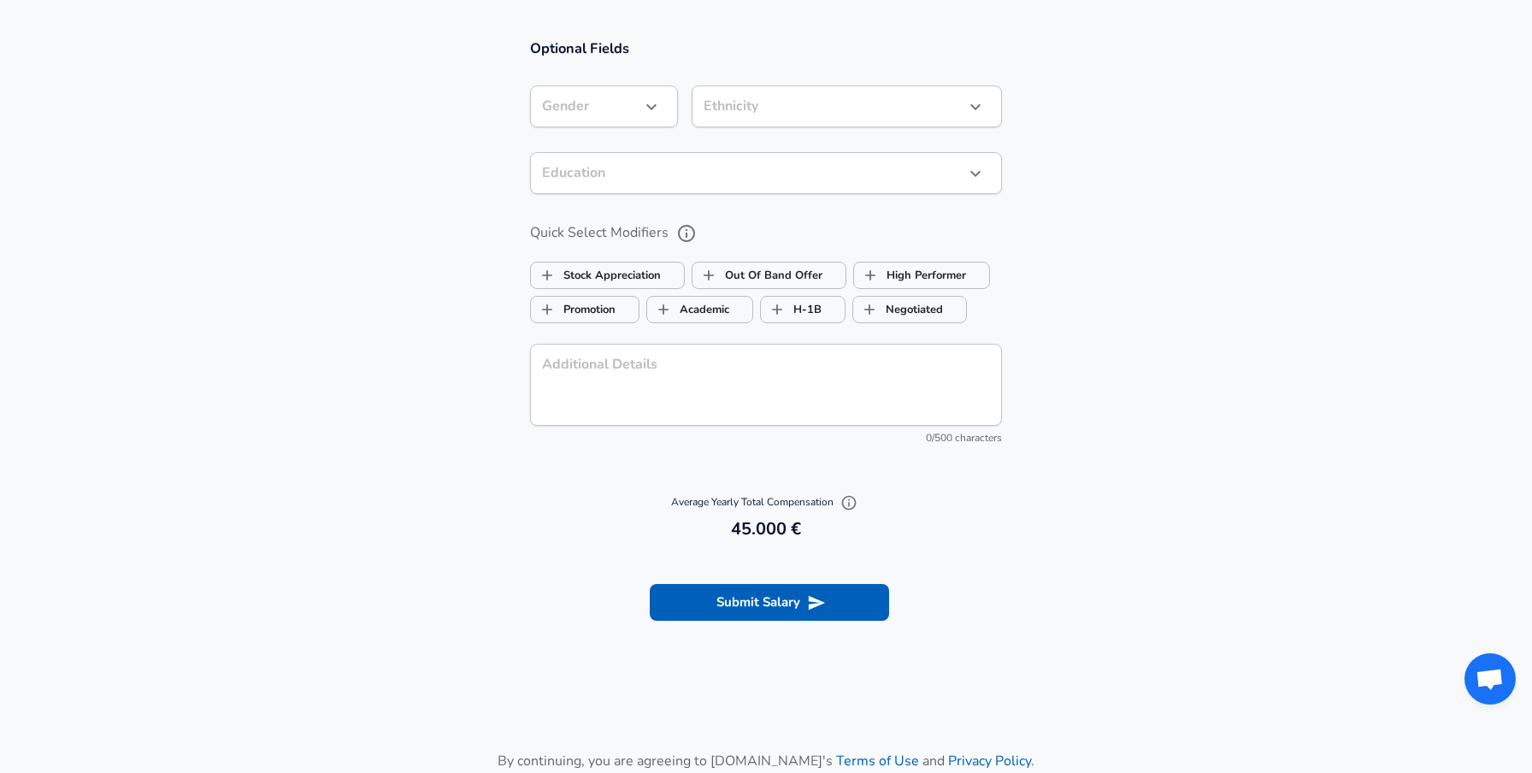
scroll to position [1625, 0]
type input "8.000"
click at [799, 600] on button "Submit Salary" at bounding box center [769, 601] width 239 height 36
